Goal: Transaction & Acquisition: Purchase product/service

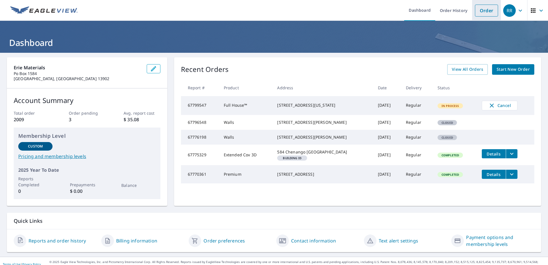
click at [486, 9] on link "Order" at bounding box center [486, 11] width 23 height 12
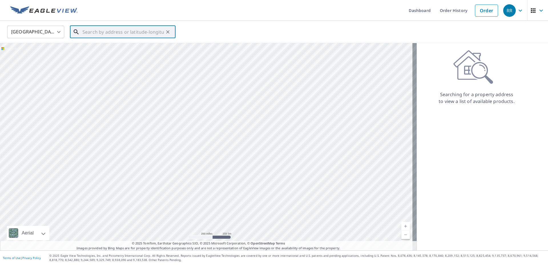
click at [128, 33] on input "text" at bounding box center [123, 32] width 81 height 16
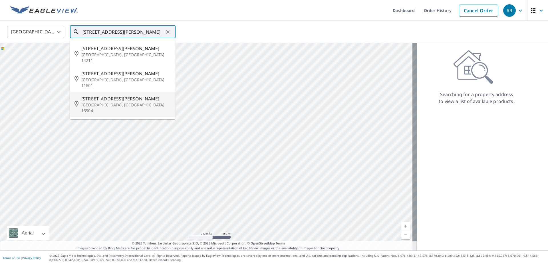
click at [129, 102] on p "[GEOGRAPHIC_DATA], [GEOGRAPHIC_DATA] 13904" at bounding box center [126, 107] width 90 height 11
type input "[STREET_ADDRESS][PERSON_NAME]"
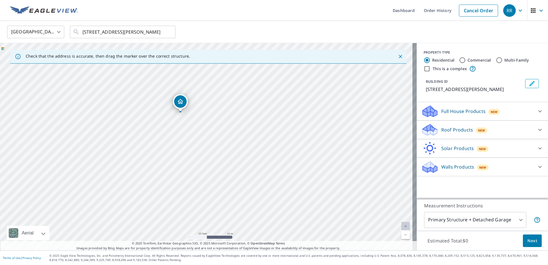
drag, startPoint x: 190, startPoint y: 130, endPoint x: 208, endPoint y: 111, distance: 25.7
click at [208, 111] on div "[STREET_ADDRESS][PERSON_NAME]" at bounding box center [208, 147] width 417 height 208
drag, startPoint x: 182, startPoint y: 100, endPoint x: 182, endPoint y: 109, distance: 8.3
click at [463, 110] on p "Full House Products" at bounding box center [463, 111] width 44 height 7
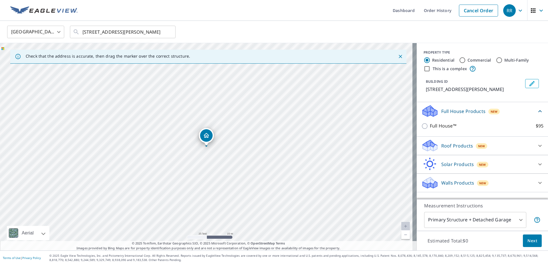
click at [463, 110] on p "Full House Products" at bounding box center [463, 111] width 44 height 7
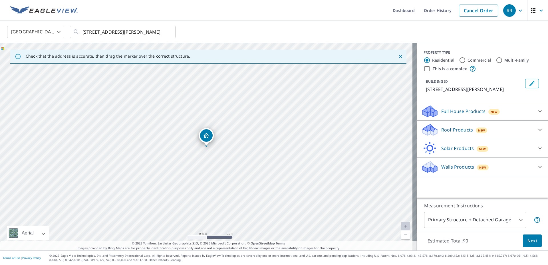
click at [453, 130] on p "Roof Products" at bounding box center [457, 129] width 32 height 7
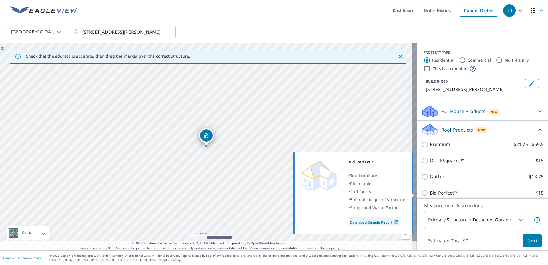
click at [438, 193] on p "Bid Perfect™" at bounding box center [444, 193] width 28 height 7
click at [430, 193] on input "Bid Perfect™ $18" at bounding box center [425, 193] width 9 height 7
checkbox input "true"
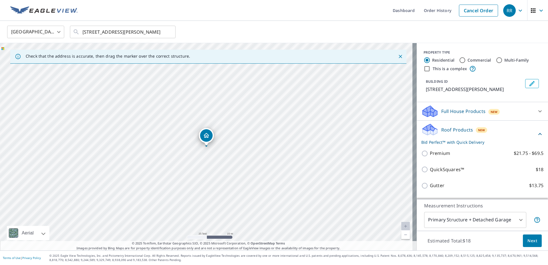
click at [471, 218] on body "RR RR Dashboard Order History Cancel Order RR [GEOGRAPHIC_DATA] [GEOGRAPHIC_DAT…" at bounding box center [274, 132] width 548 height 265
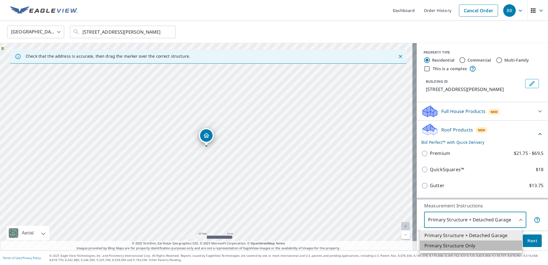
click at [467, 245] on li "Primary Structure Only" at bounding box center [471, 246] width 102 height 10
type input "2"
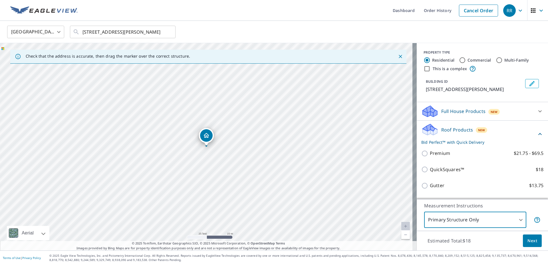
click at [531, 238] on span "Next" at bounding box center [533, 241] width 10 height 7
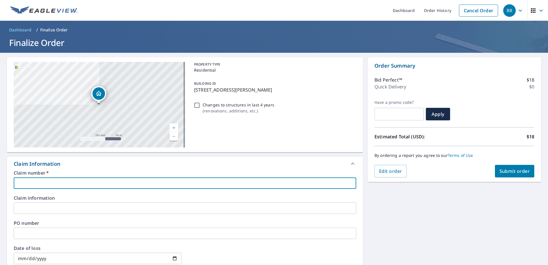
click at [54, 182] on input "text" at bounding box center [185, 183] width 343 height 11
type input "3"
checkbox input "true"
type input "36"
checkbox input "true"
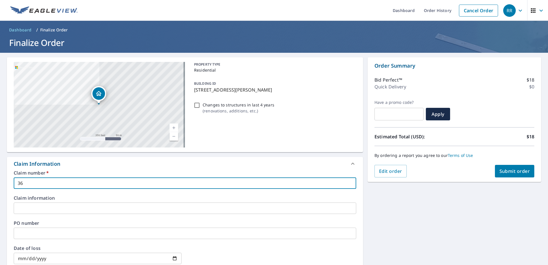
type input "360"
checkbox input "true"
type input "3605"
checkbox input "true"
type input "36051"
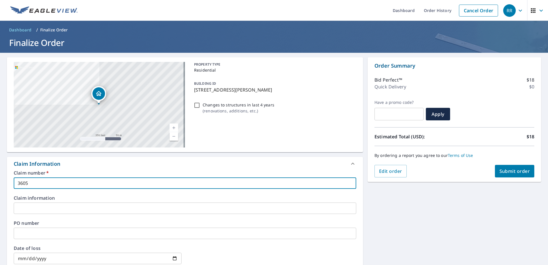
checkbox input "true"
type input "360515"
checkbox input "true"
type input "3605156"
checkbox input "true"
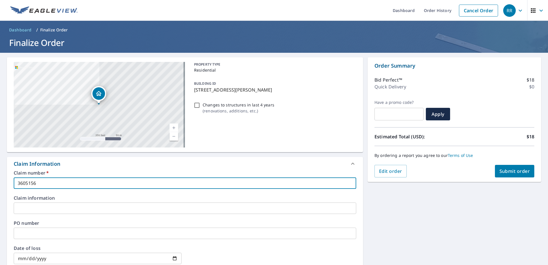
type input "3605156"
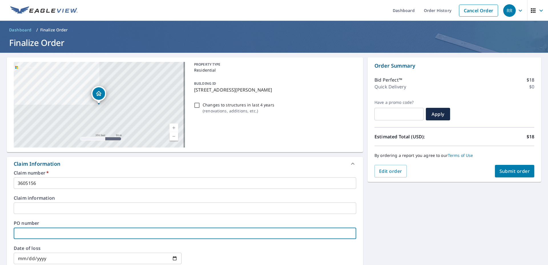
click at [50, 238] on input "text" at bounding box center [185, 233] width 343 height 11
type input "3"
checkbox input "true"
type input "36"
checkbox input "true"
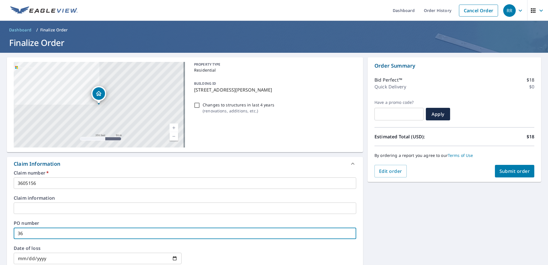
type input "360"
checkbox input "true"
type input "3605"
checkbox input "true"
type input "36051"
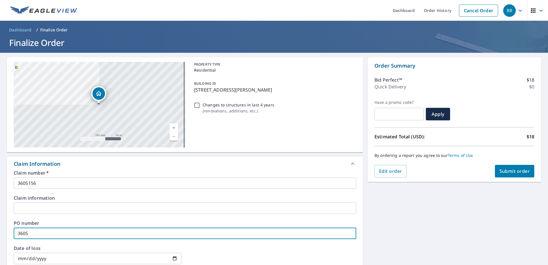
checkbox input "true"
type input "360515"
checkbox input "true"
type input "3605156"
checkbox input "true"
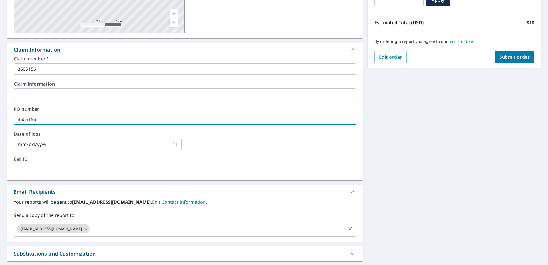
scroll to position [143, 0]
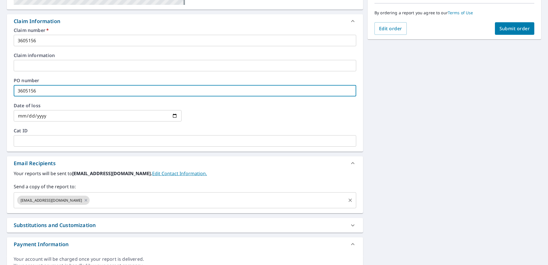
type input "3605156"
click at [108, 204] on input "text" at bounding box center [218, 200] width 255 height 11
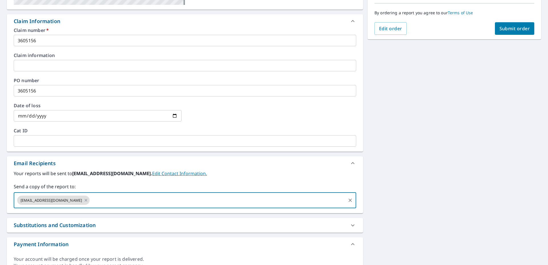
type input "[EMAIL_ADDRESS][DOMAIN_NAME]"
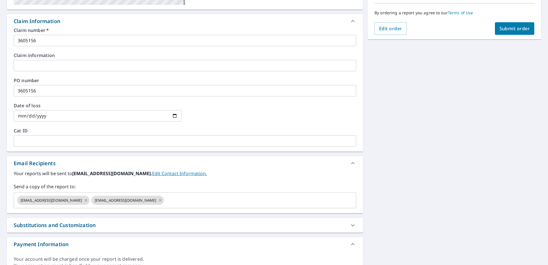
click at [410, 176] on div "[STREET_ADDRESS][PERSON_NAME] A standard road map Aerial A detailed look from a…" at bounding box center [274, 94] width 548 height 369
click at [508, 31] on span "Submit order" at bounding box center [515, 28] width 31 height 6
checkbox input "true"
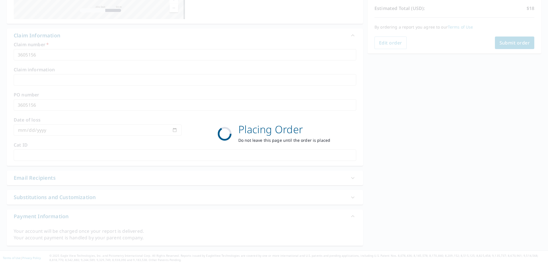
scroll to position [128, 0]
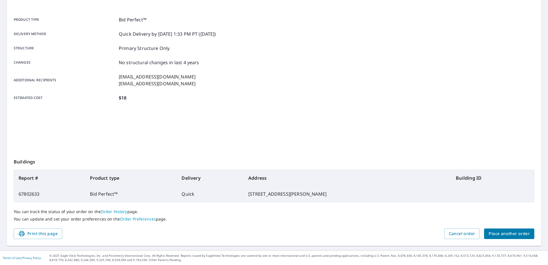
scroll to position [71, 0]
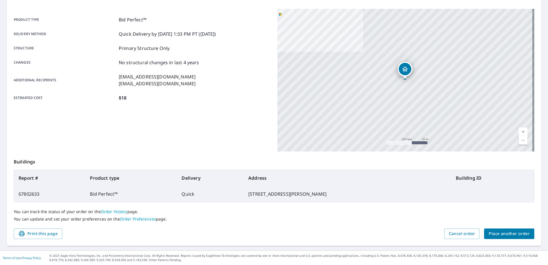
click at [170, 265] on footer "Terms of Use | Privacy Policy © 2025 Eagle View Technologies, Inc. and Pictomet…" at bounding box center [274, 258] width 548 height 15
click at [213, 120] on div "Product type Bid Perfect™ Delivery method Quick Delivery by [DATE] 1:33 PM PT (…" at bounding box center [142, 80] width 257 height 143
